Goal: Task Accomplishment & Management: Use online tool/utility

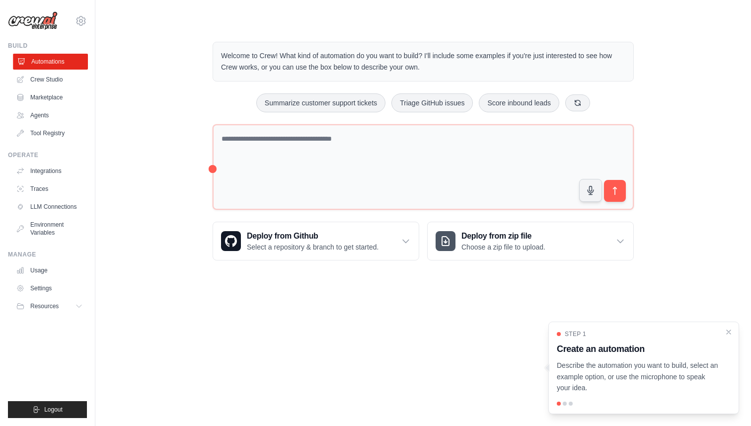
click at [71, 62] on link "Automations" at bounding box center [50, 62] width 75 height 16
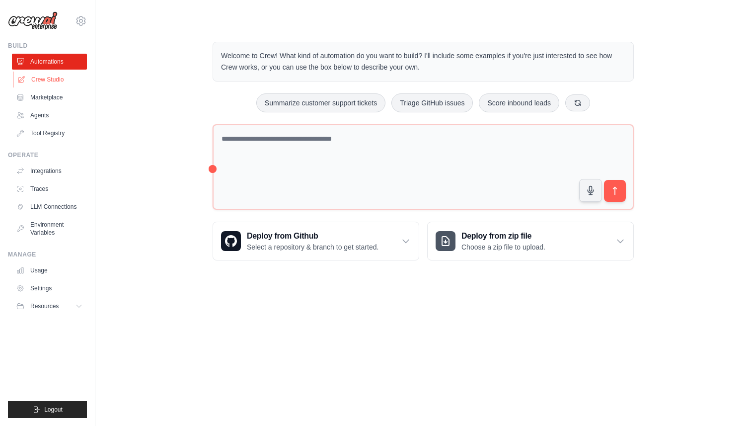
click at [64, 82] on link "Crew Studio" at bounding box center [50, 80] width 75 height 16
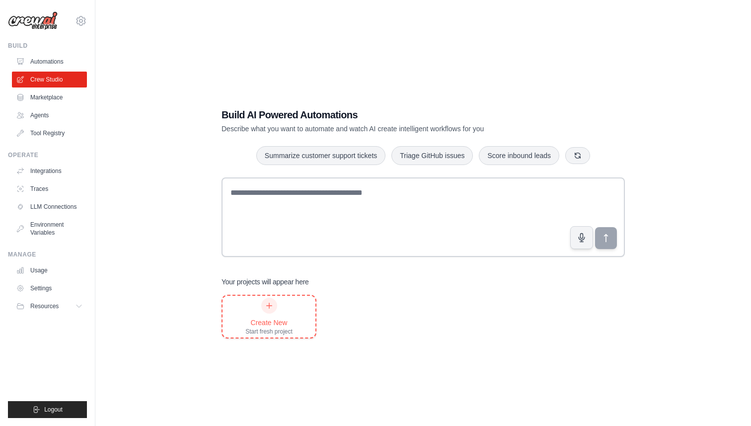
click at [273, 316] on div "Create New Start fresh project" at bounding box center [269, 317] width 47 height 38
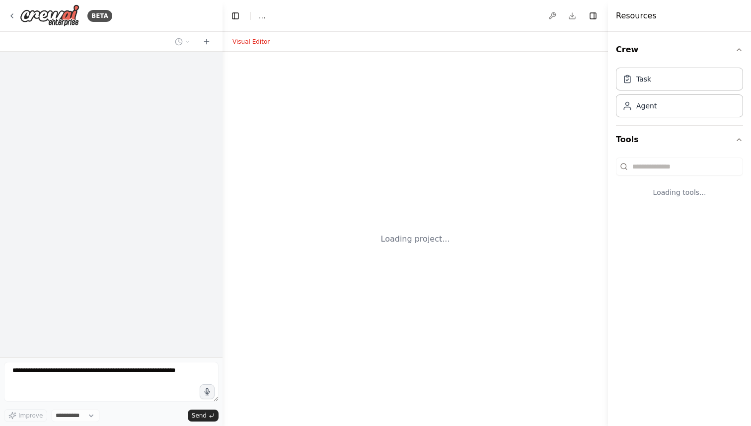
select select "****"
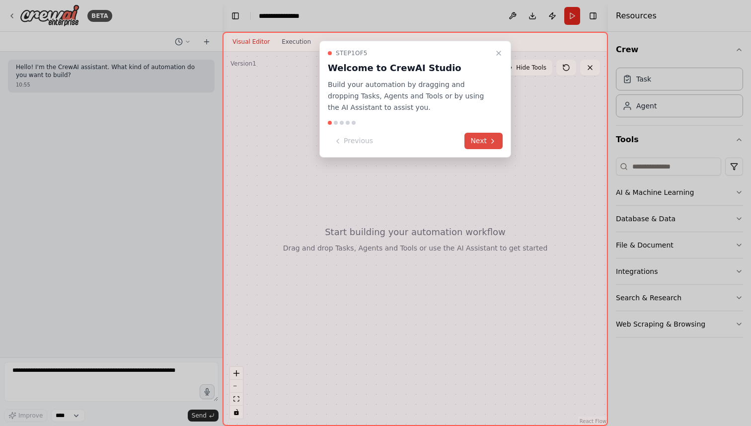
click at [487, 142] on button "Next" at bounding box center [484, 141] width 38 height 16
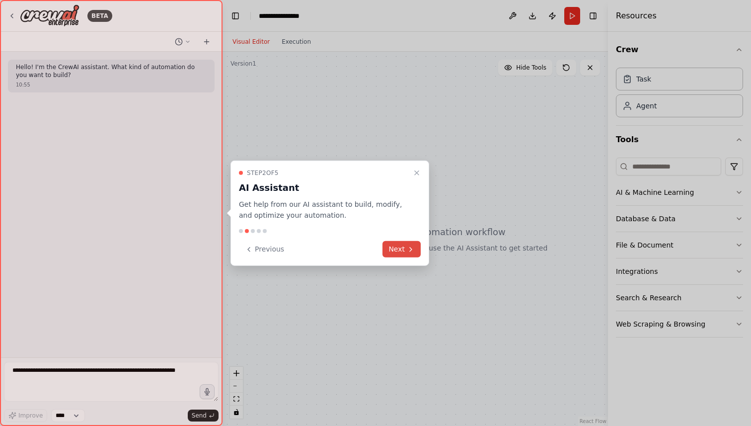
click at [416, 241] on button "Next" at bounding box center [402, 249] width 38 height 16
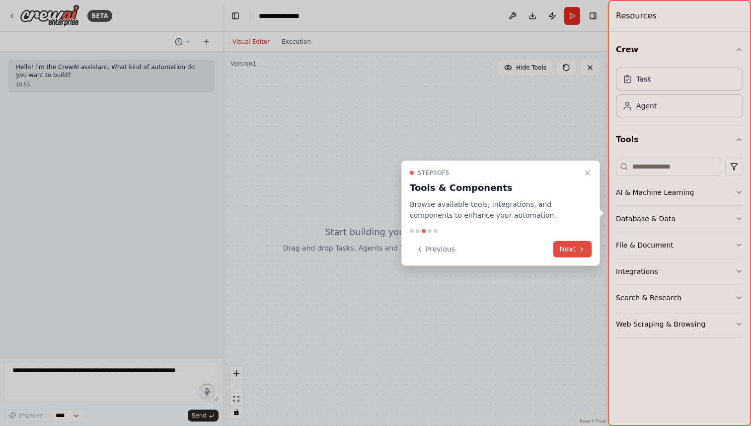
click at [583, 255] on button "Next" at bounding box center [573, 249] width 38 height 16
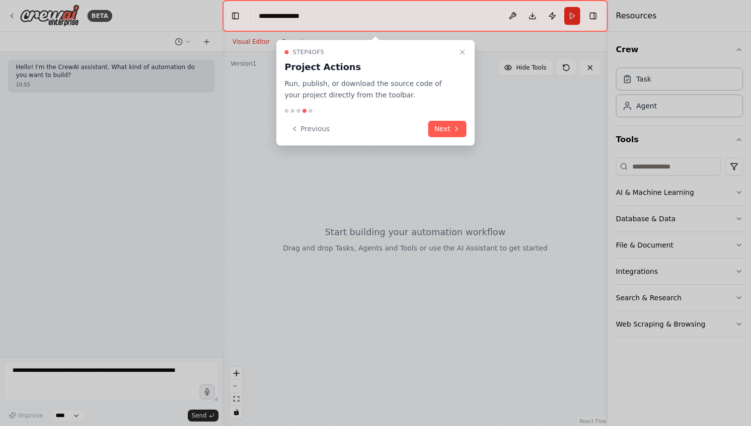
click at [471, 134] on div "Step 4 of 5 Project Actions Run, publish, or download the source code of your p…" at bounding box center [375, 93] width 199 height 106
click at [455, 122] on button "Next" at bounding box center [447, 129] width 38 height 16
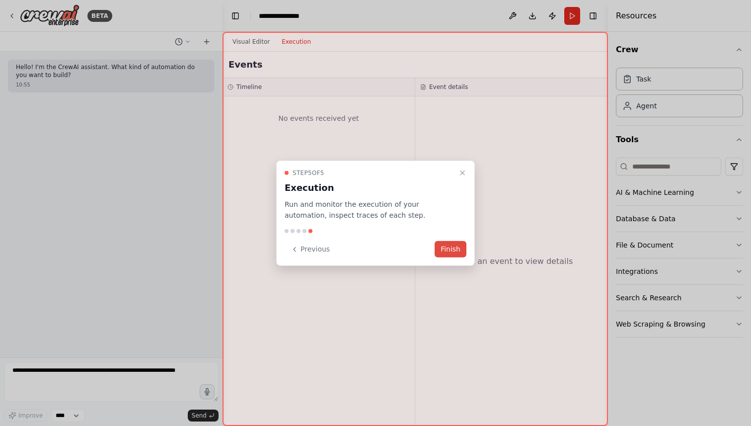
click at [445, 252] on button "Finish" at bounding box center [451, 249] width 32 height 16
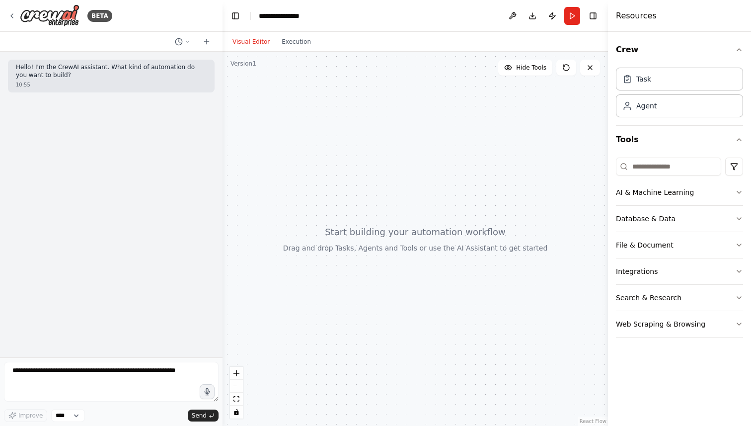
click at [399, 177] on div at bounding box center [416, 239] width 386 height 374
click at [661, 217] on button "Database & Data" at bounding box center [679, 219] width 127 height 26
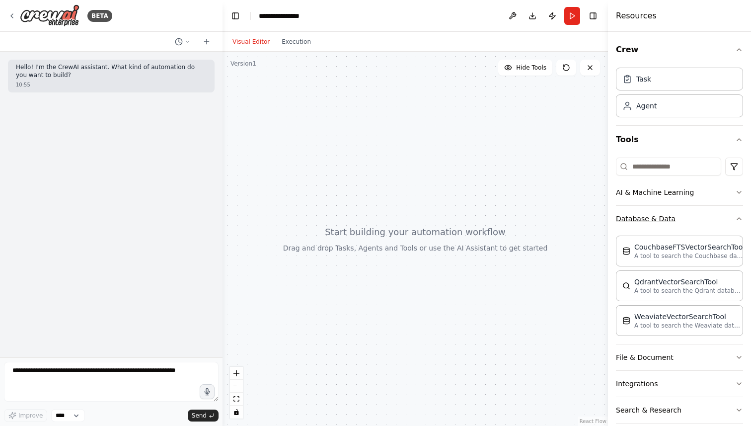
click at [661, 217] on button "Database & Data" at bounding box center [679, 219] width 127 height 26
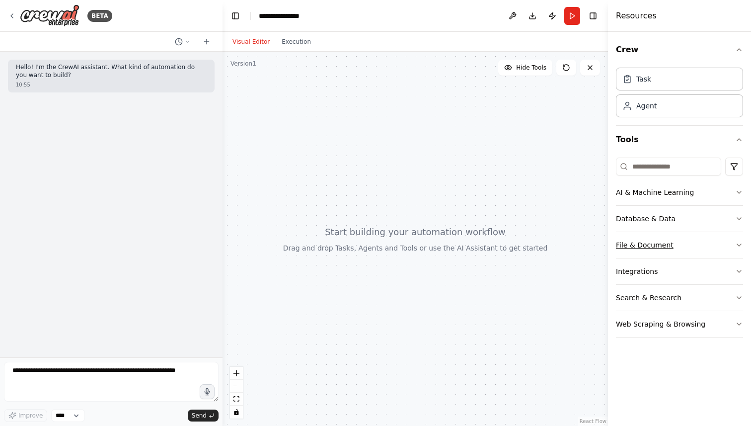
click at [654, 242] on button "File & Document" at bounding box center [679, 245] width 127 height 26
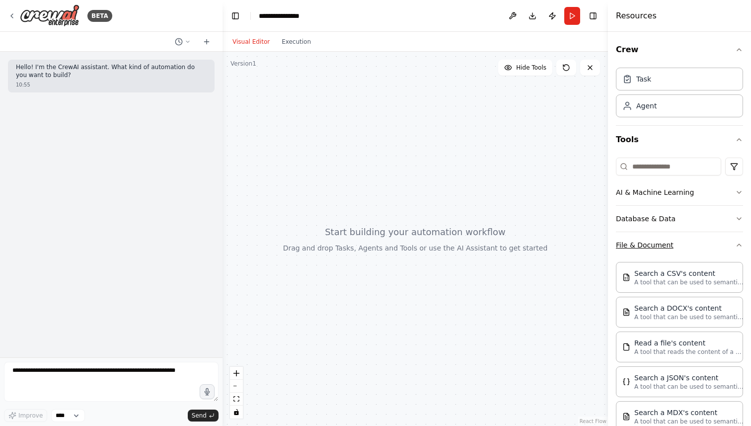
click at [655, 244] on button "File & Document" at bounding box center [679, 245] width 127 height 26
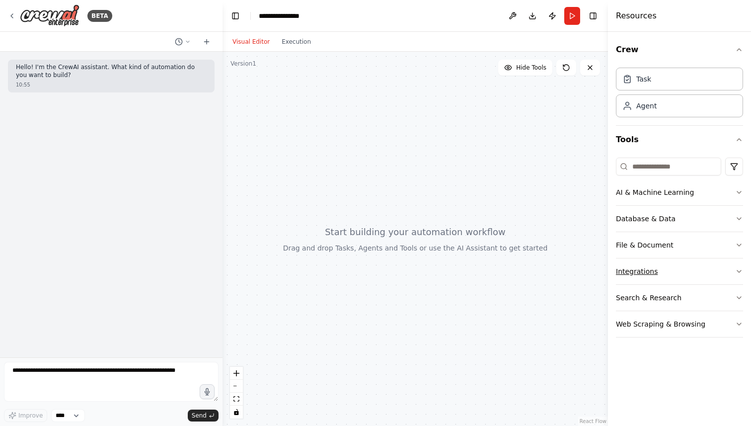
click at [646, 265] on button "Integrations" at bounding box center [679, 271] width 127 height 26
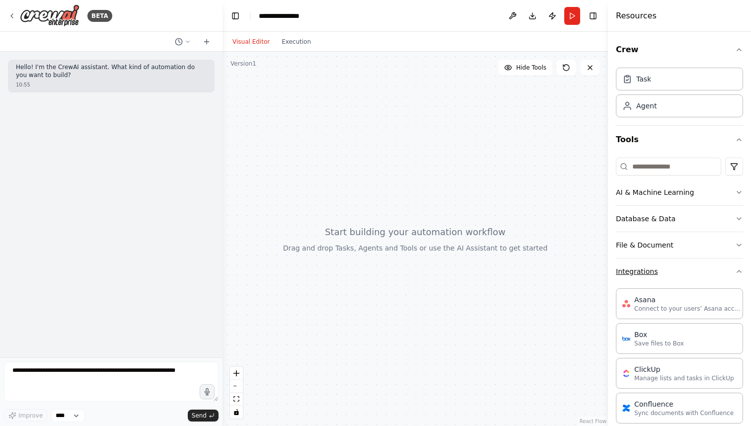
click at [639, 263] on button "Integrations" at bounding box center [679, 271] width 127 height 26
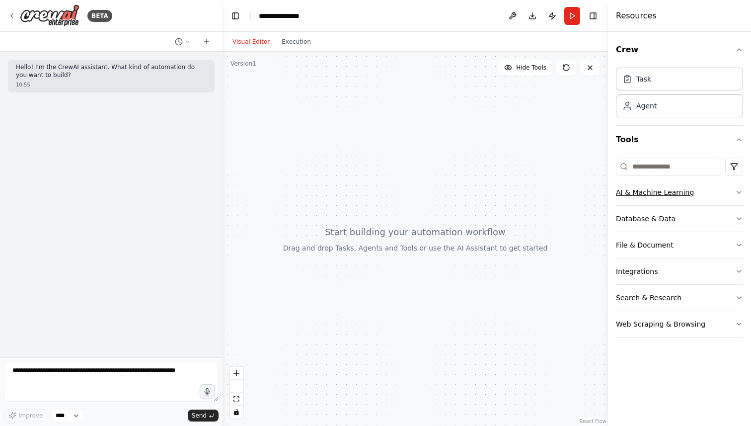
click at [647, 194] on button "AI & Machine Learning" at bounding box center [679, 192] width 127 height 26
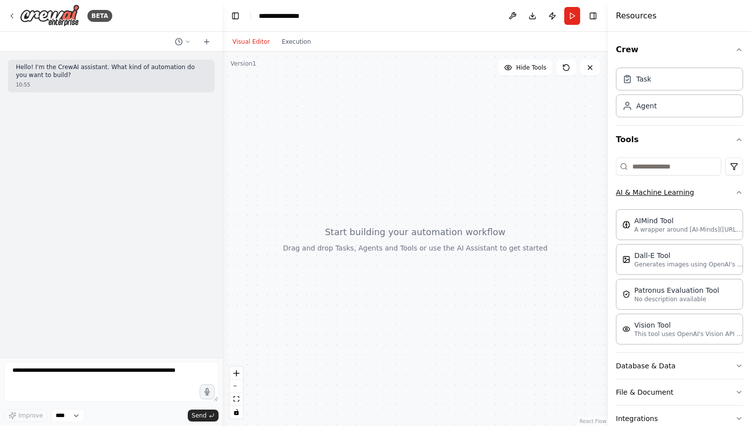
click at [647, 194] on button "AI & Machine Learning" at bounding box center [679, 192] width 127 height 26
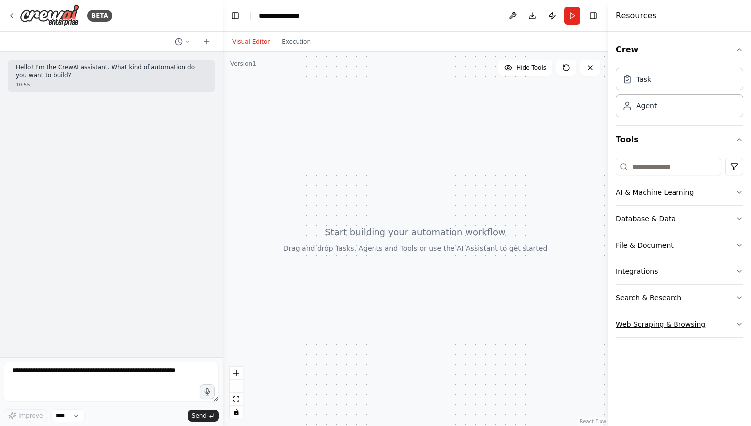
click at [647, 326] on button "Web Scraping & Browsing" at bounding box center [679, 324] width 127 height 26
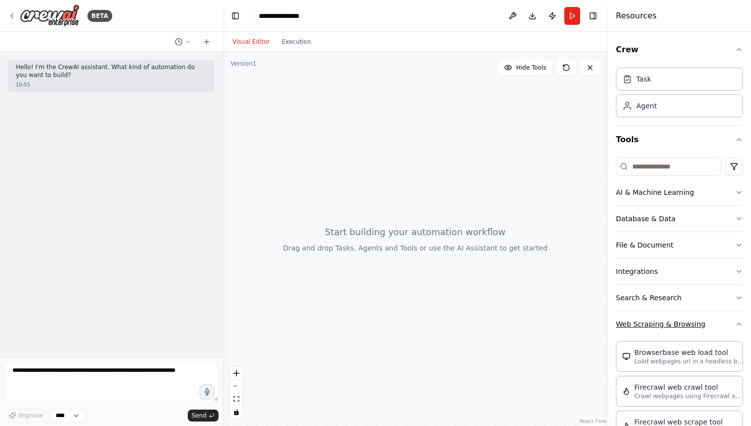
click at [648, 326] on button "Web Scraping & Browsing" at bounding box center [679, 324] width 127 height 26
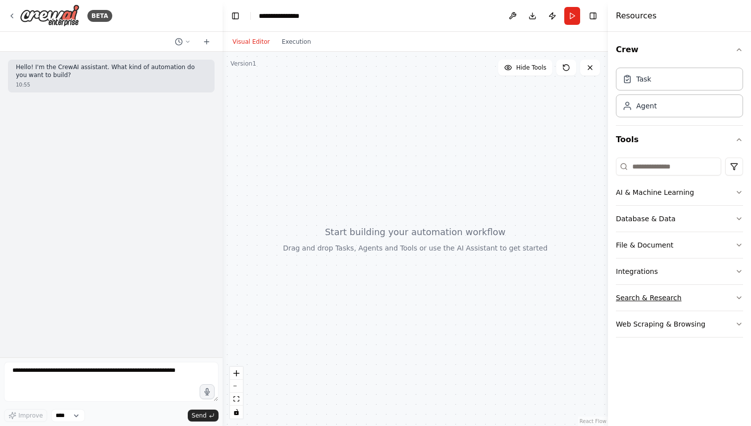
click at [650, 300] on button "Search & Research" at bounding box center [679, 298] width 127 height 26
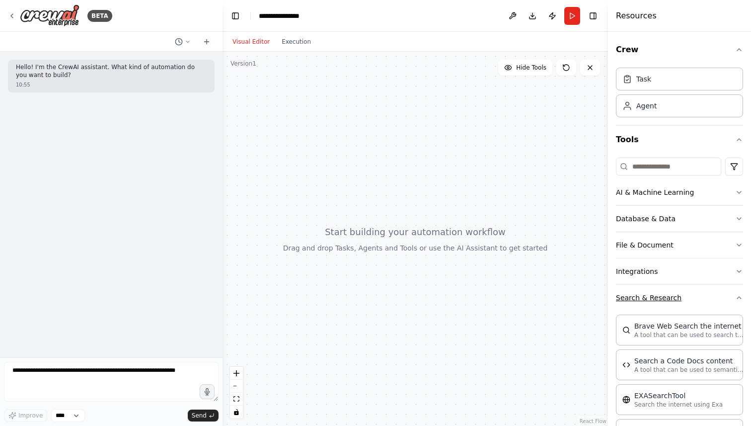
click at [658, 294] on button "Search & Research" at bounding box center [679, 298] width 127 height 26
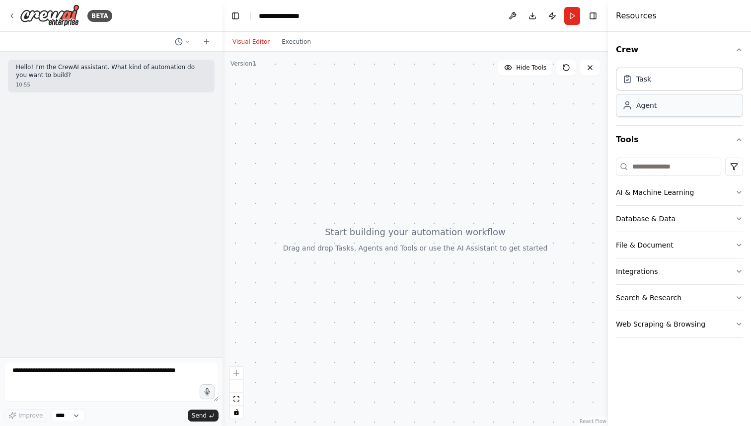
click at [653, 114] on div "Agent" at bounding box center [679, 105] width 127 height 23
click at [661, 80] on div "Task" at bounding box center [679, 78] width 127 height 23
click at [657, 108] on div "Agent" at bounding box center [679, 105] width 127 height 23
click at [365, 244] on div at bounding box center [416, 239] width 386 height 374
click at [509, 16] on button at bounding box center [513, 16] width 16 height 18
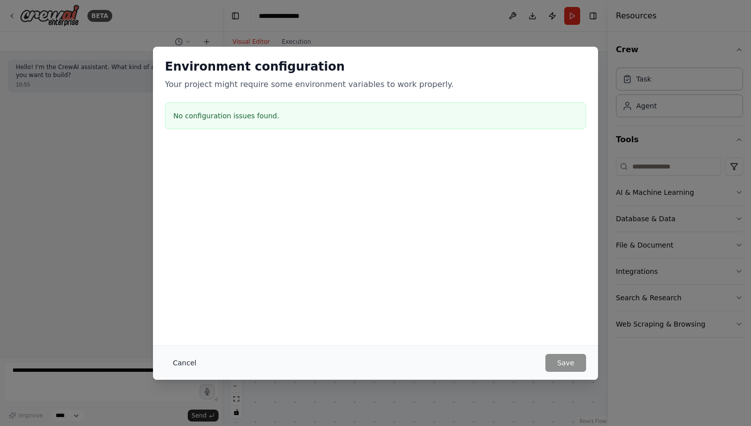
click at [183, 361] on button "Cancel" at bounding box center [184, 363] width 39 height 18
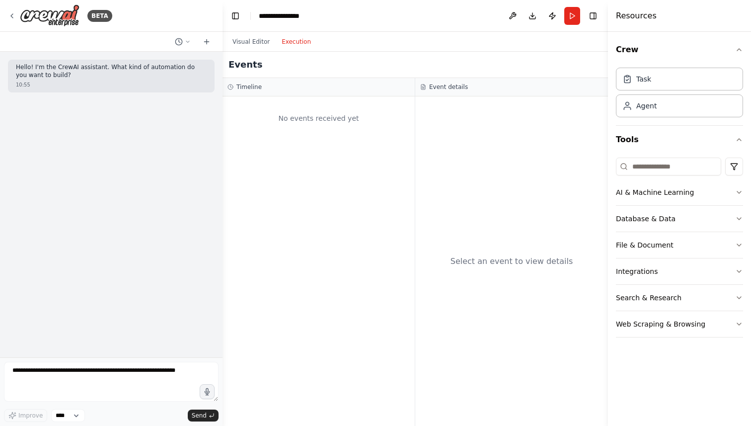
click at [290, 44] on button "Execution" at bounding box center [296, 42] width 41 height 12
click at [252, 38] on button "Visual Editor" at bounding box center [251, 42] width 49 height 12
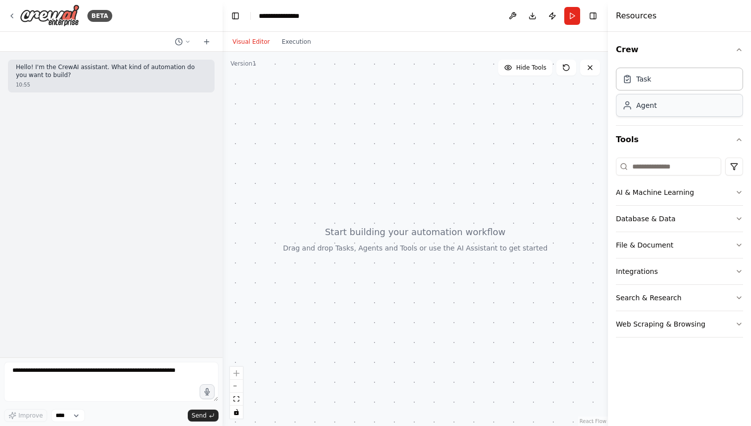
drag, startPoint x: 665, startPoint y: 118, endPoint x: 659, endPoint y: 113, distance: 8.6
click at [659, 113] on div "Task Agent" at bounding box center [679, 95] width 127 height 62
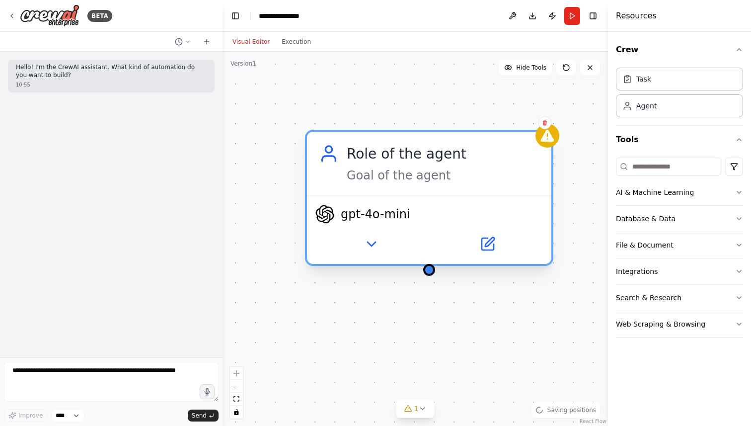
drag, startPoint x: 428, startPoint y: 261, endPoint x: 394, endPoint y: 173, distance: 94.4
click at [395, 173] on div "Goal of the agent" at bounding box center [443, 175] width 193 height 16
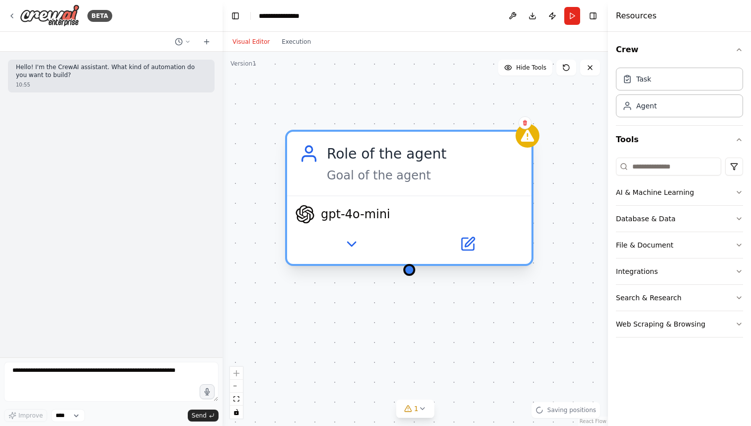
click at [360, 218] on span "gpt-4o-mini" at bounding box center [356, 214] width 70 height 16
click at [353, 241] on icon at bounding box center [351, 244] width 16 height 16
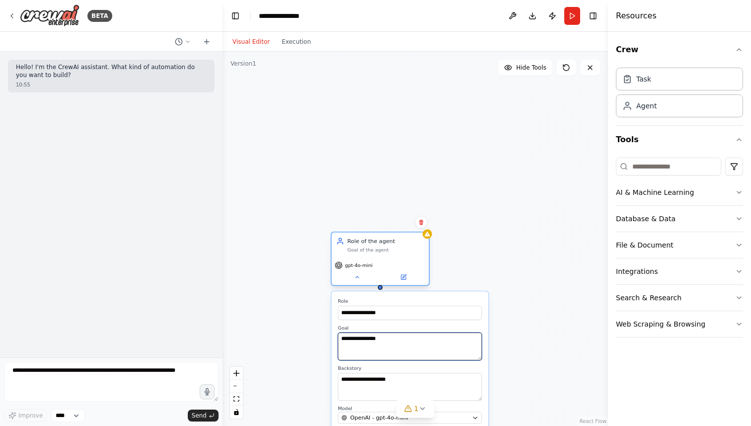
drag, startPoint x: 405, startPoint y: 354, endPoint x: 411, endPoint y: 236, distance: 118.0
click at [413, 236] on div "**********" at bounding box center [380, 260] width 99 height 54
click at [490, 250] on div "**********" at bounding box center [416, 239] width 386 height 374
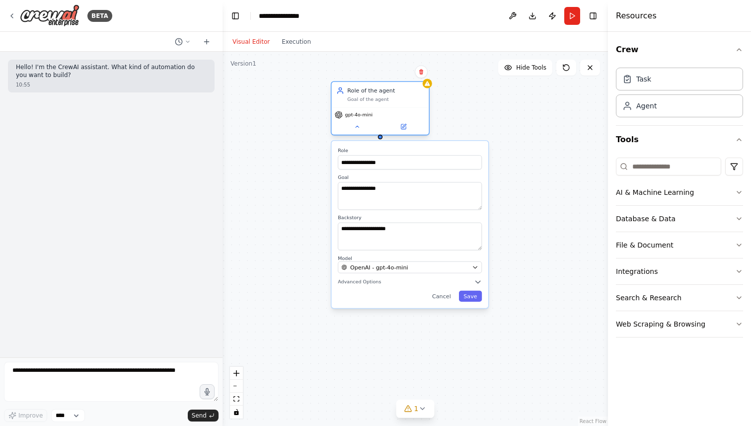
drag, startPoint x: 427, startPoint y: 265, endPoint x: 429, endPoint y: 117, distance: 147.6
click at [429, 117] on div "Role of the agent Goal of the agent gpt-4o-mini" at bounding box center [380, 108] width 99 height 54
click at [407, 267] on div "OpenAI - gpt-4o-mini" at bounding box center [405, 267] width 128 height 8
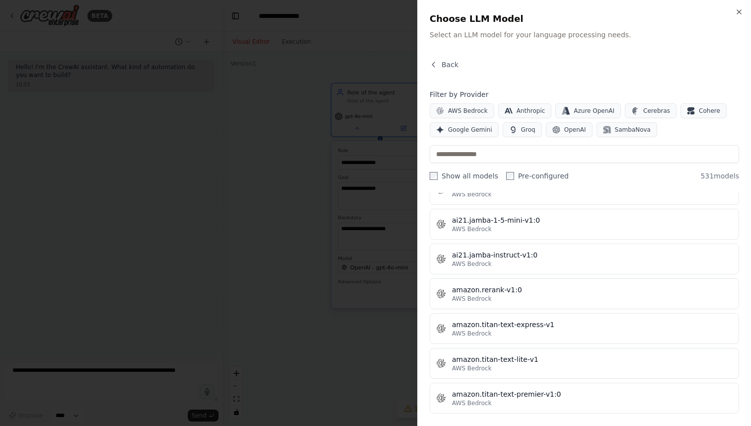
scroll to position [638, 0]
click at [397, 359] on div at bounding box center [375, 213] width 751 height 426
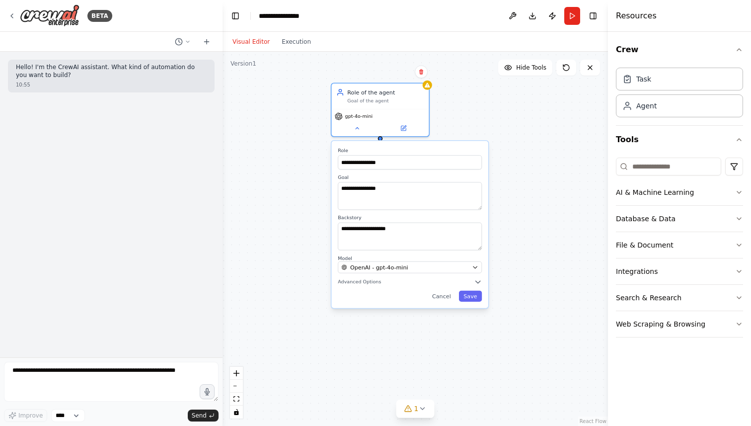
click at [364, 288] on div "**********" at bounding box center [409, 224] width 157 height 167
click at [366, 280] on span "Advanced Options" at bounding box center [359, 282] width 43 height 6
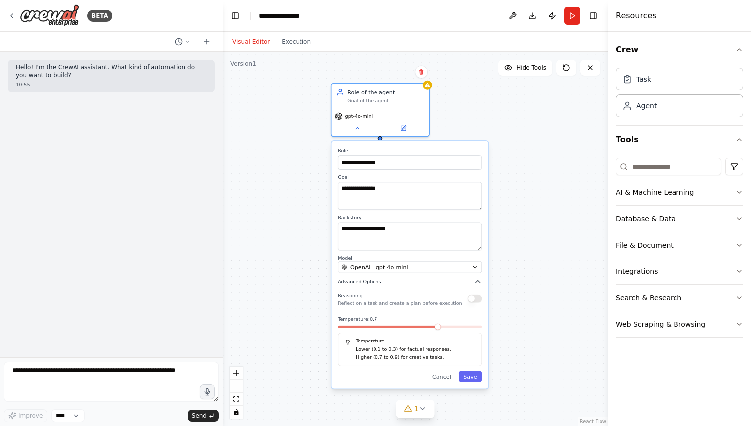
click at [366, 280] on span "Advanced Options" at bounding box center [359, 282] width 43 height 6
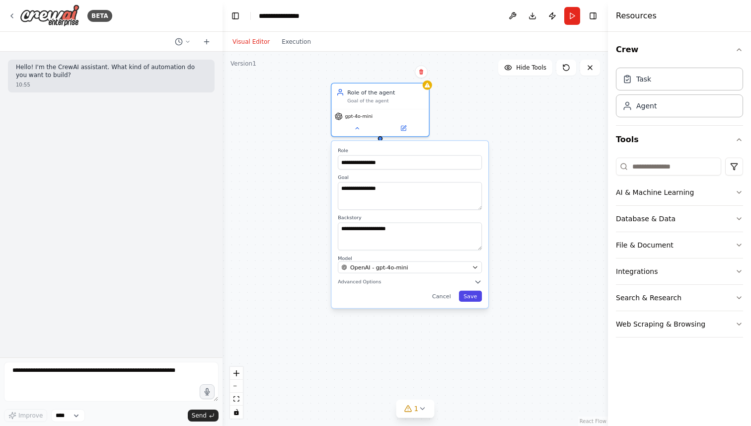
click at [470, 298] on button "Save" at bounding box center [470, 296] width 23 height 11
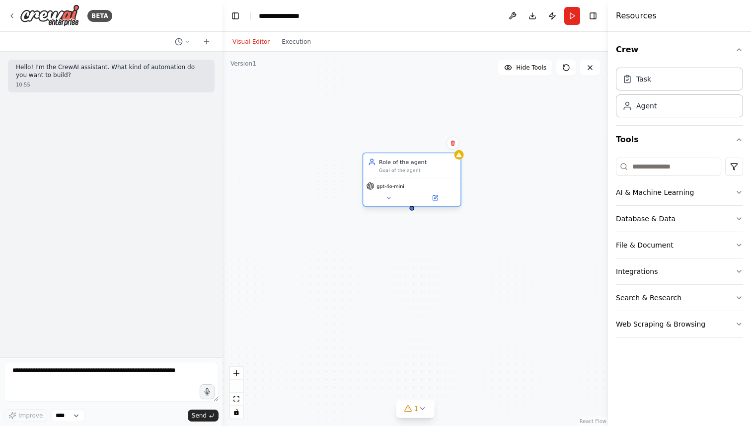
drag, startPoint x: 406, startPoint y: 106, endPoint x: 439, endPoint y: 178, distance: 79.8
click at [439, 178] on div "Role of the agent Goal of the agent gpt-4o-mini" at bounding box center [412, 180] width 99 height 54
click at [523, 274] on div at bounding box center [538, 280] width 97 height 16
click at [579, 241] on icon at bounding box center [580, 239] width 6 height 6
click at [550, 239] on button "Confirm" at bounding box center [551, 239] width 35 height 12
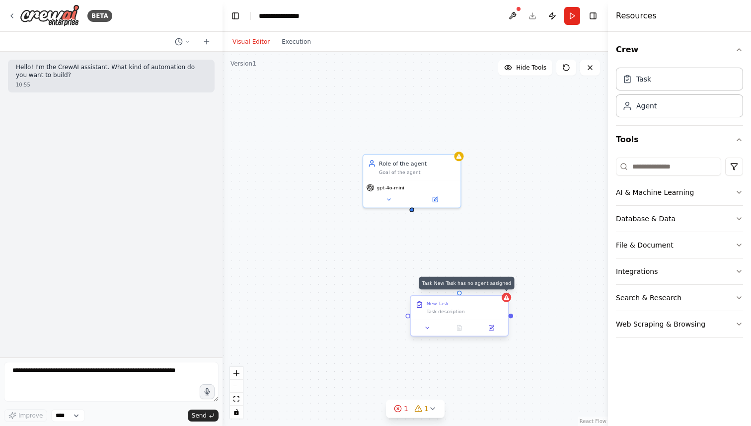
click at [507, 300] on div at bounding box center [506, 297] width 9 height 9
click at [500, 287] on icon at bounding box center [500, 286] width 4 height 5
click at [465, 287] on button "Confirm" at bounding box center [472, 287] width 35 height 12
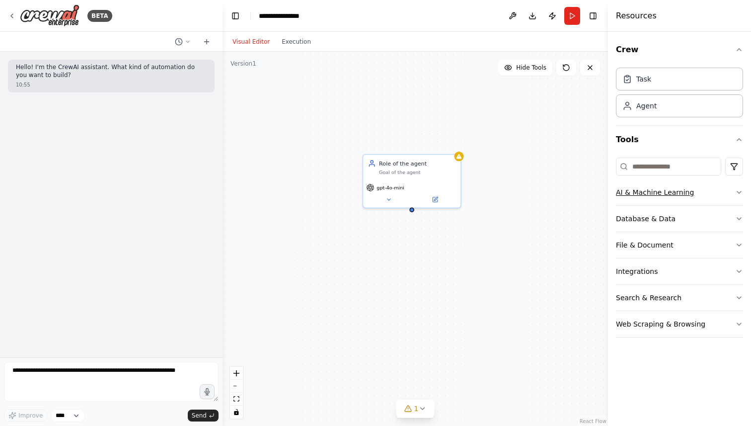
click at [645, 195] on button "AI & Machine Learning" at bounding box center [679, 192] width 127 height 26
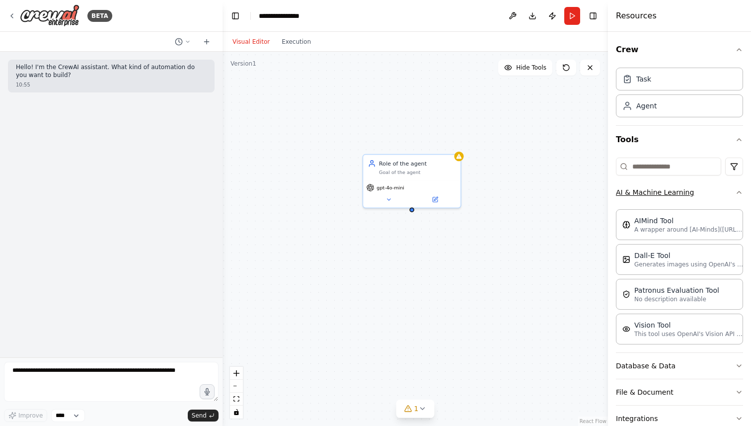
click at [645, 195] on button "AI & Machine Learning" at bounding box center [679, 192] width 127 height 26
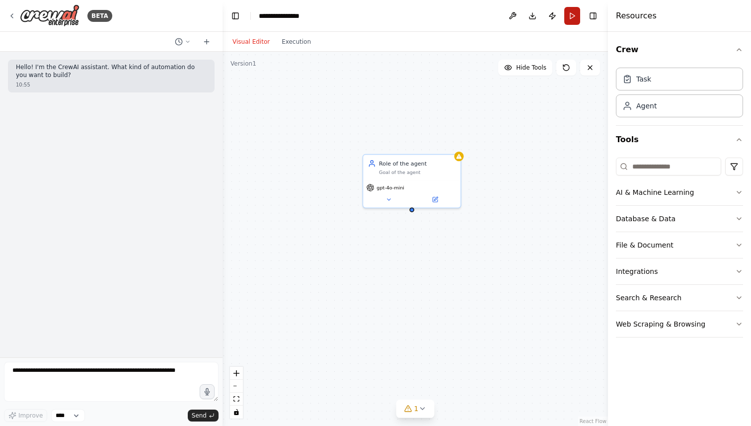
click at [574, 20] on button "Run" at bounding box center [573, 16] width 16 height 18
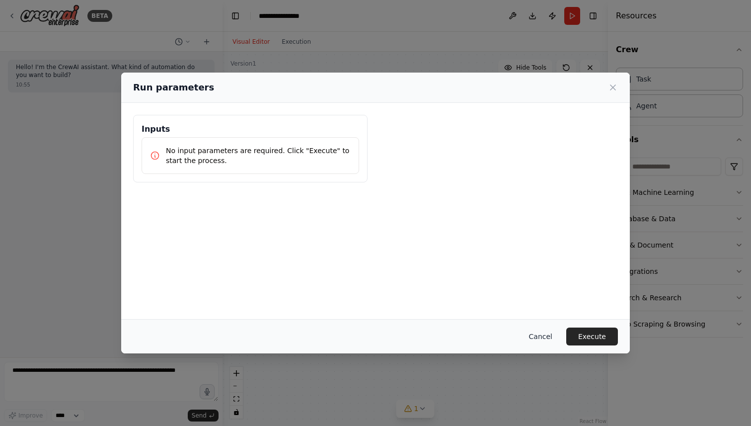
click at [544, 336] on button "Cancel" at bounding box center [540, 337] width 39 height 18
